Goal: Find specific page/section: Find specific page/section

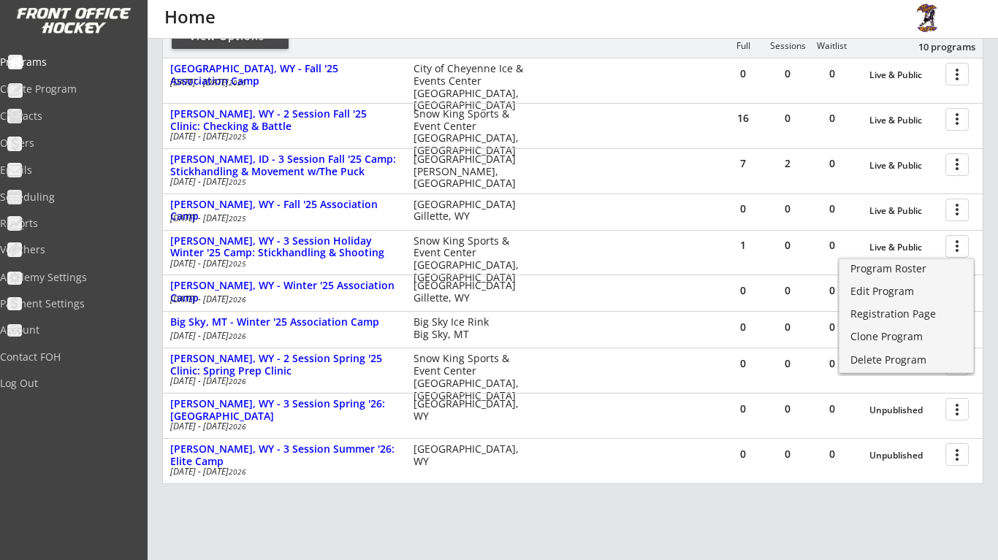
click at [624, 20] on div "Home" at bounding box center [717, 17] width 1107 height 18
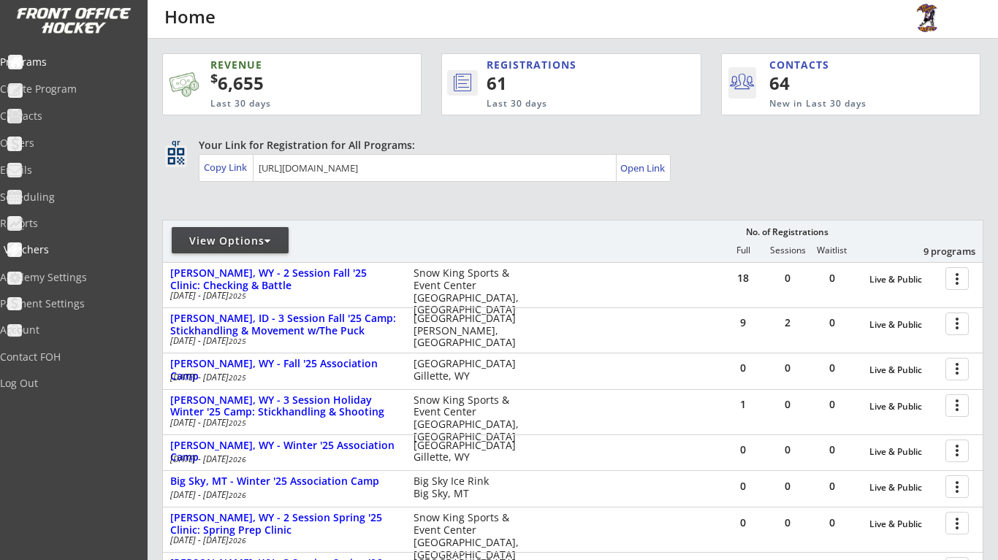
click at [82, 251] on div "Vouchers" at bounding box center [69, 250] width 131 height 10
select select ""Showing: Has Balance""
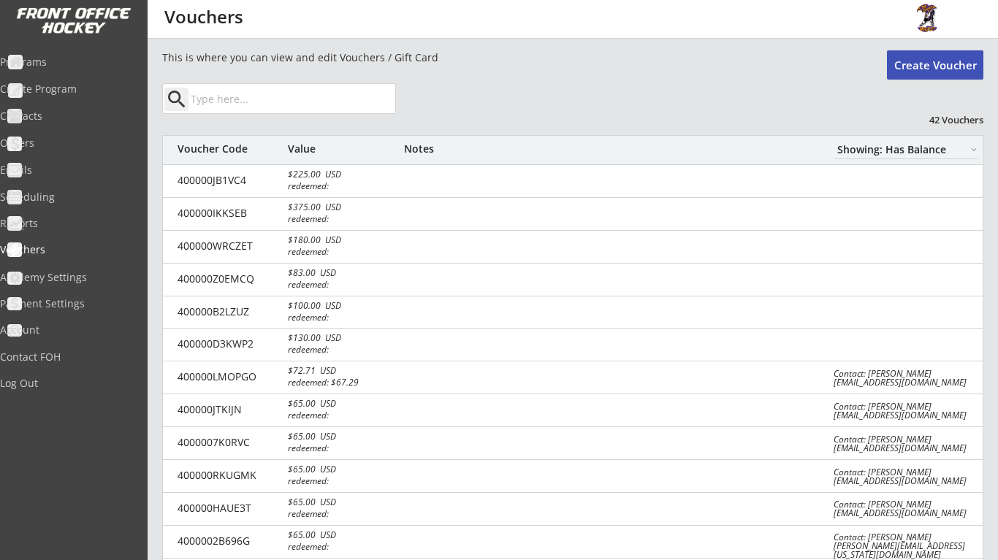
click at [337, 104] on input "input" at bounding box center [291, 98] width 207 height 29
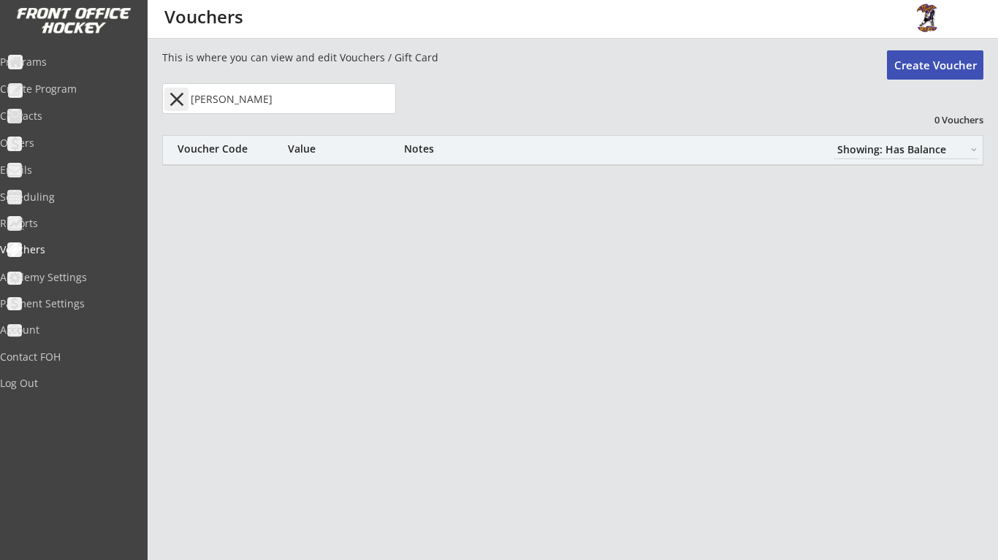
type input "[PERSON_NAME]"
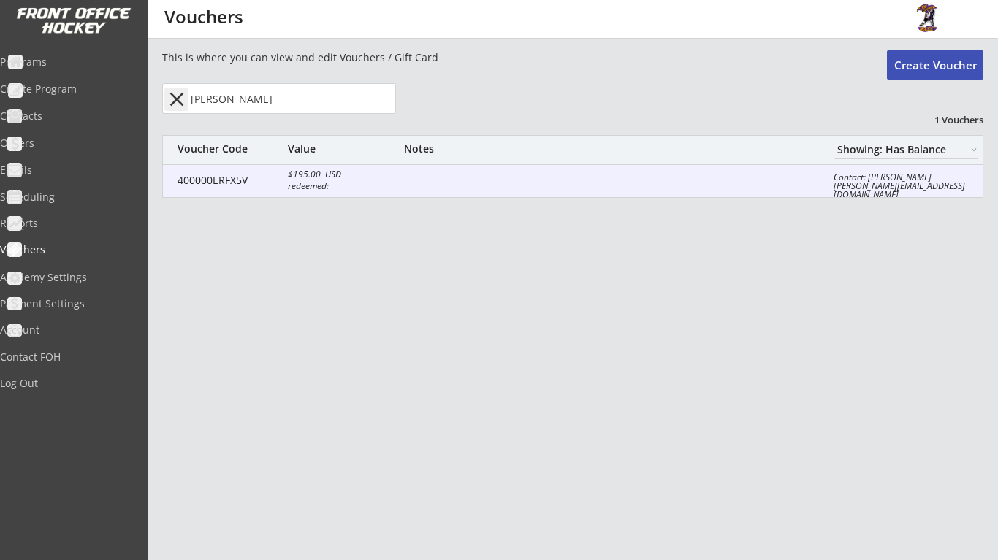
click at [533, 183] on div at bounding box center [607, 182] width 407 height 15
select select ""USD""
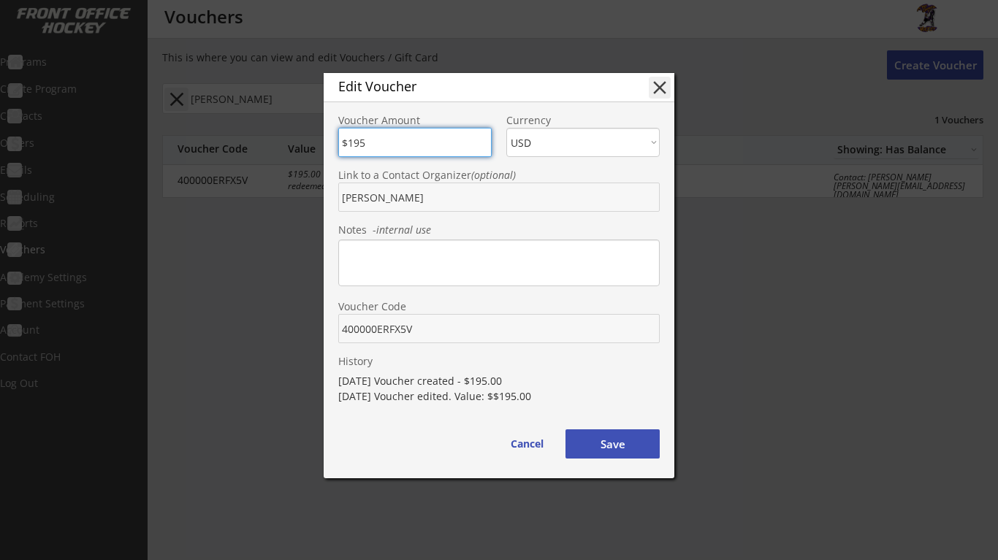
click at [659, 91] on button "close" at bounding box center [659, 88] width 22 height 22
type input "$0"
select select ""PLACEHOLDER_1427118222253""
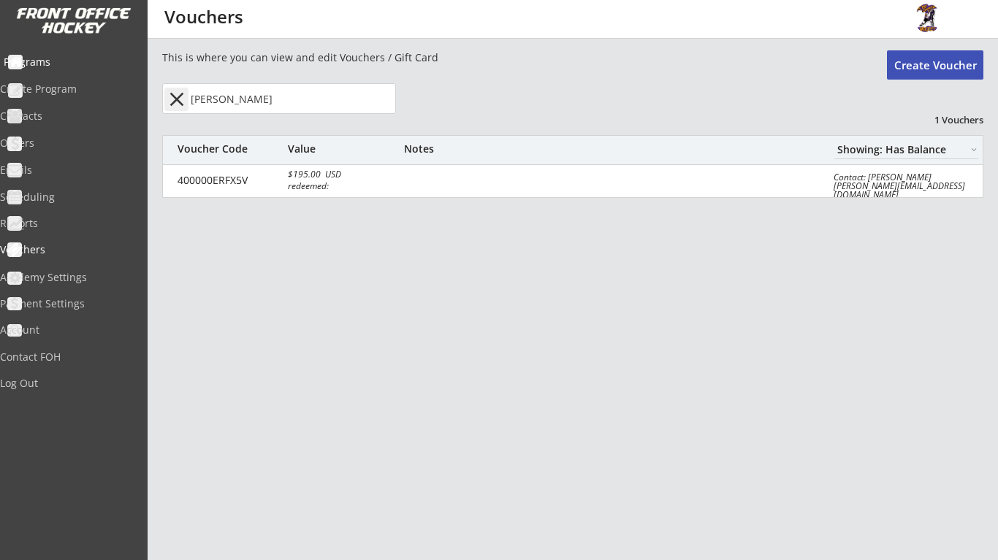
click at [81, 72] on div "Programs" at bounding box center [69, 63] width 139 height 26
